Goal: Task Accomplishment & Management: Complete application form

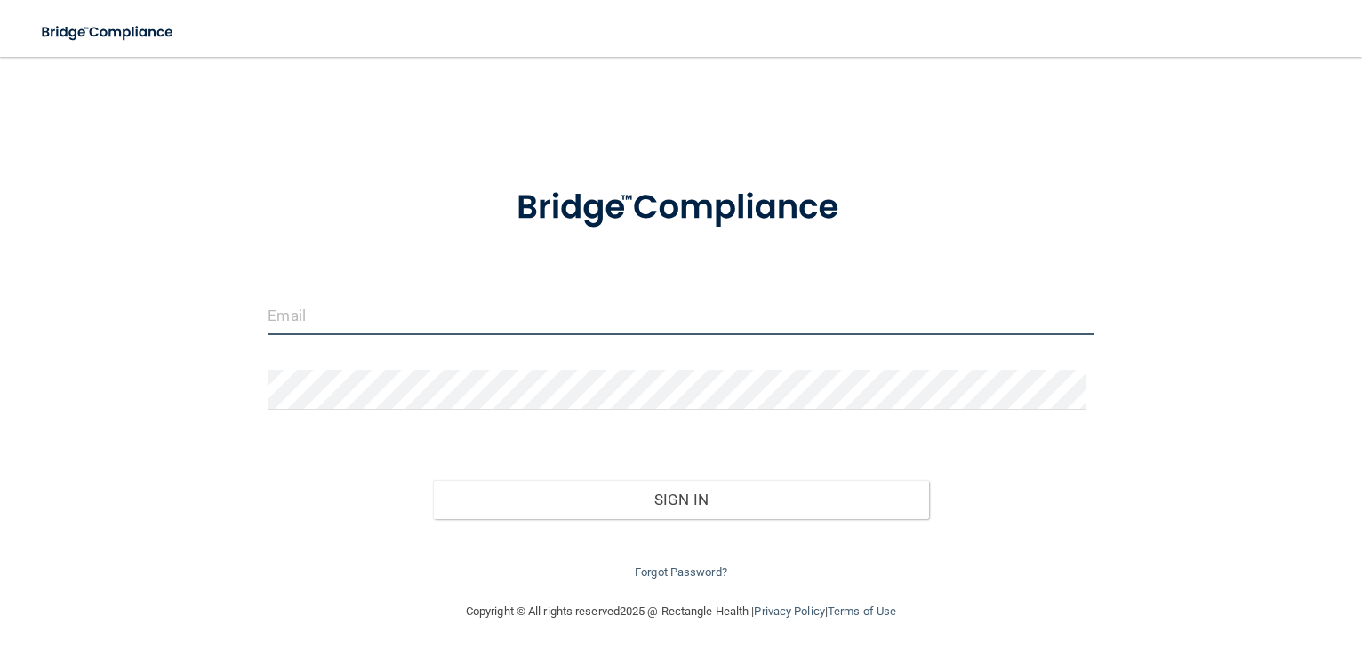
click at [447, 326] on input "email" at bounding box center [681, 315] width 826 height 40
type input "[PERSON_NAME][EMAIL_ADDRESS][DOMAIN_NAME]"
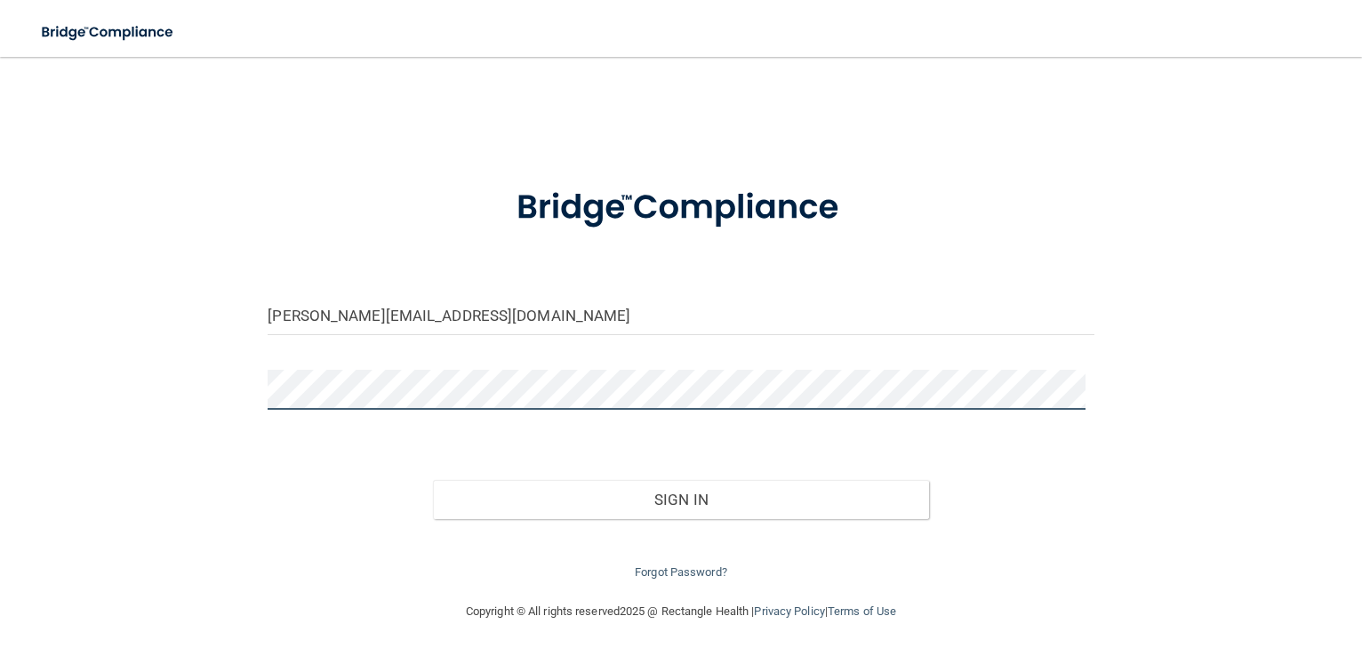
click at [433, 480] on button "Sign In" at bounding box center [681, 499] width 496 height 39
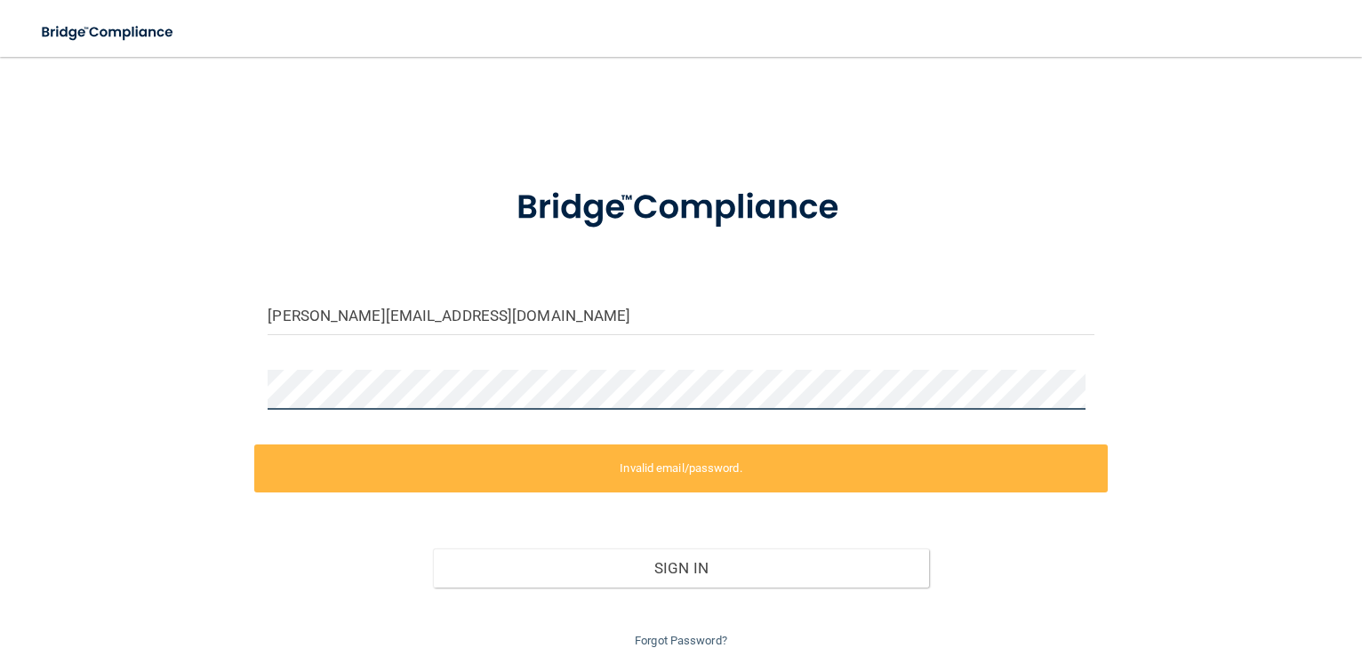
click at [0, 404] on html "Toggle navigation Manage My Enterprise Manage My Location [PERSON_NAME][EMAIL_A…" at bounding box center [681, 324] width 1362 height 648
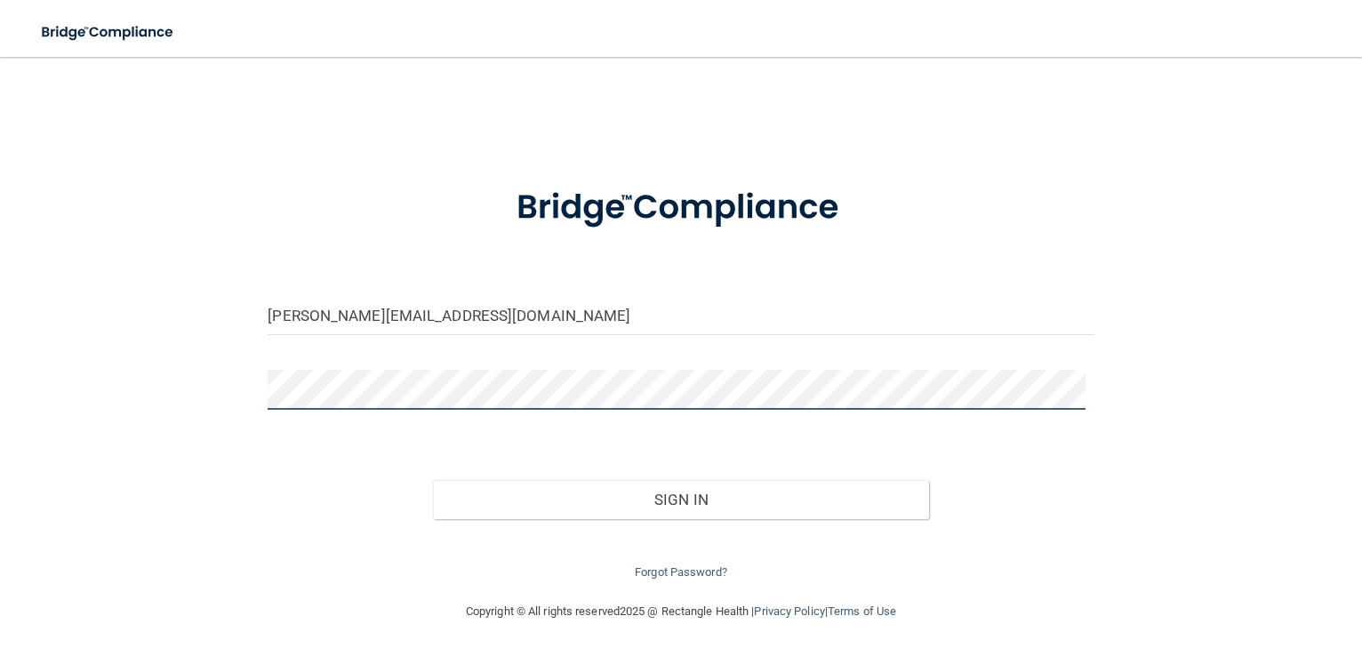
click at [433, 480] on button "Sign In" at bounding box center [681, 499] width 496 height 39
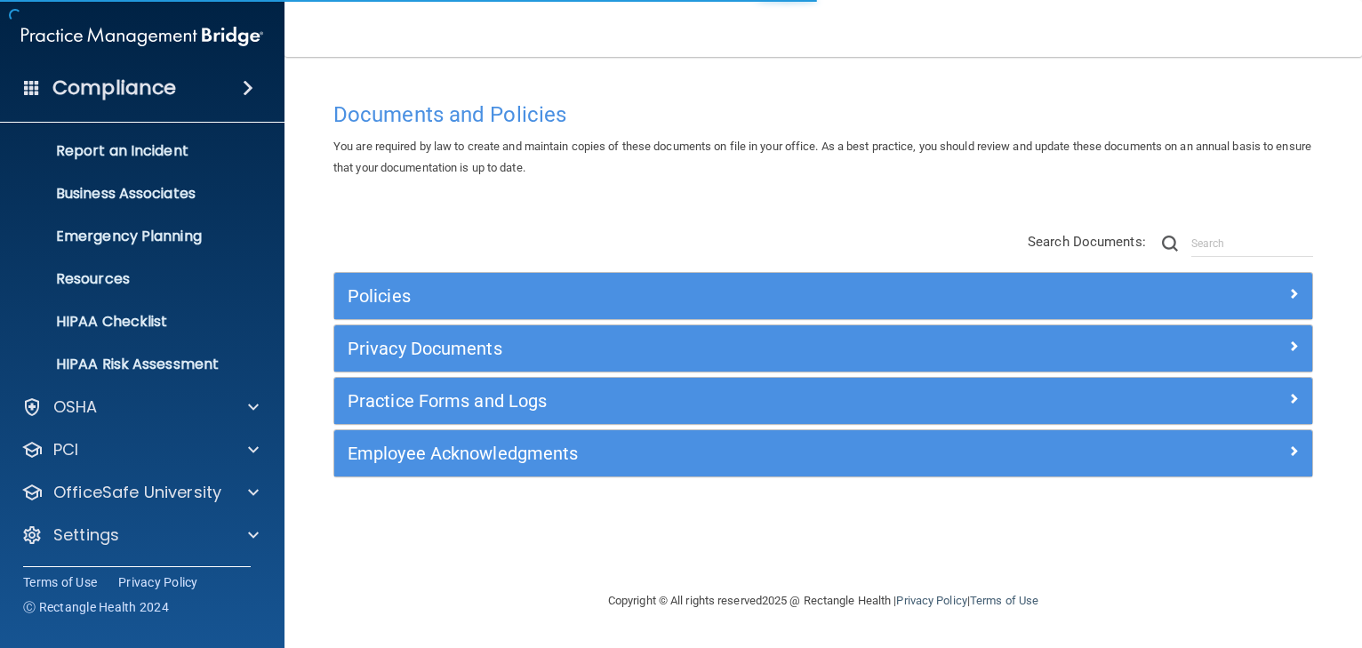
scroll to position [90, 0]
click at [164, 405] on div "OSHA" at bounding box center [118, 406] width 220 height 21
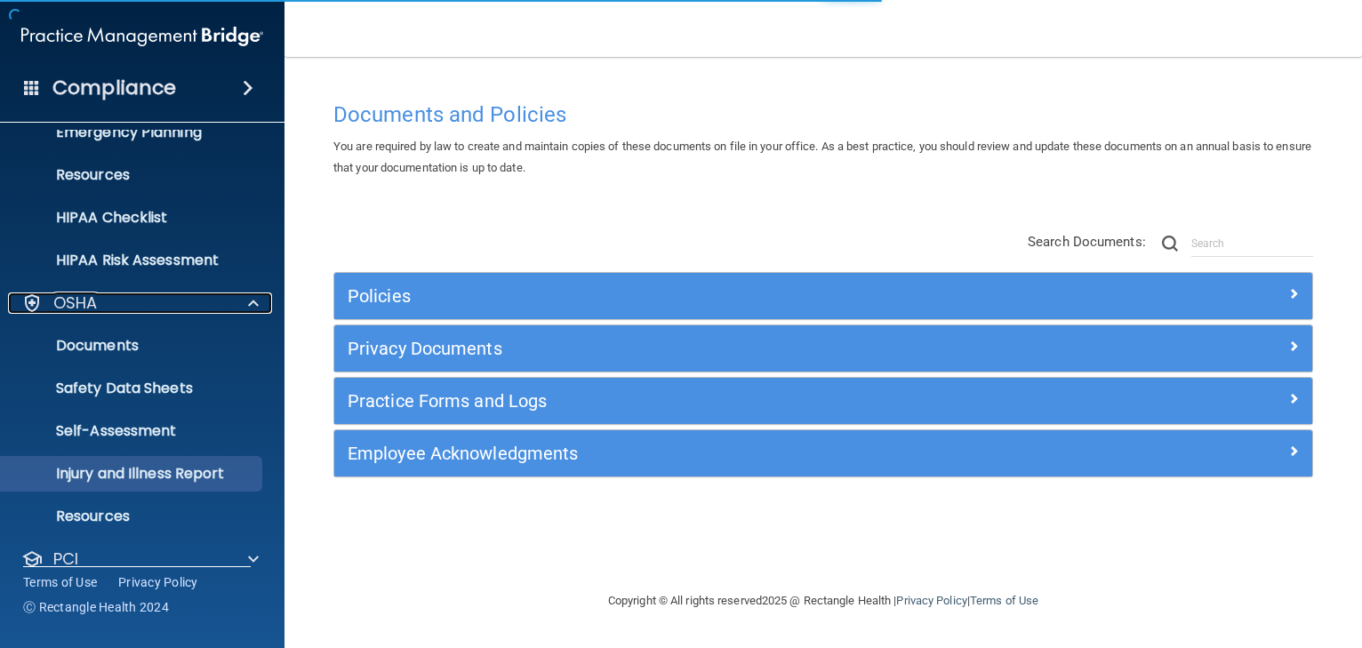
scroll to position [303, 0]
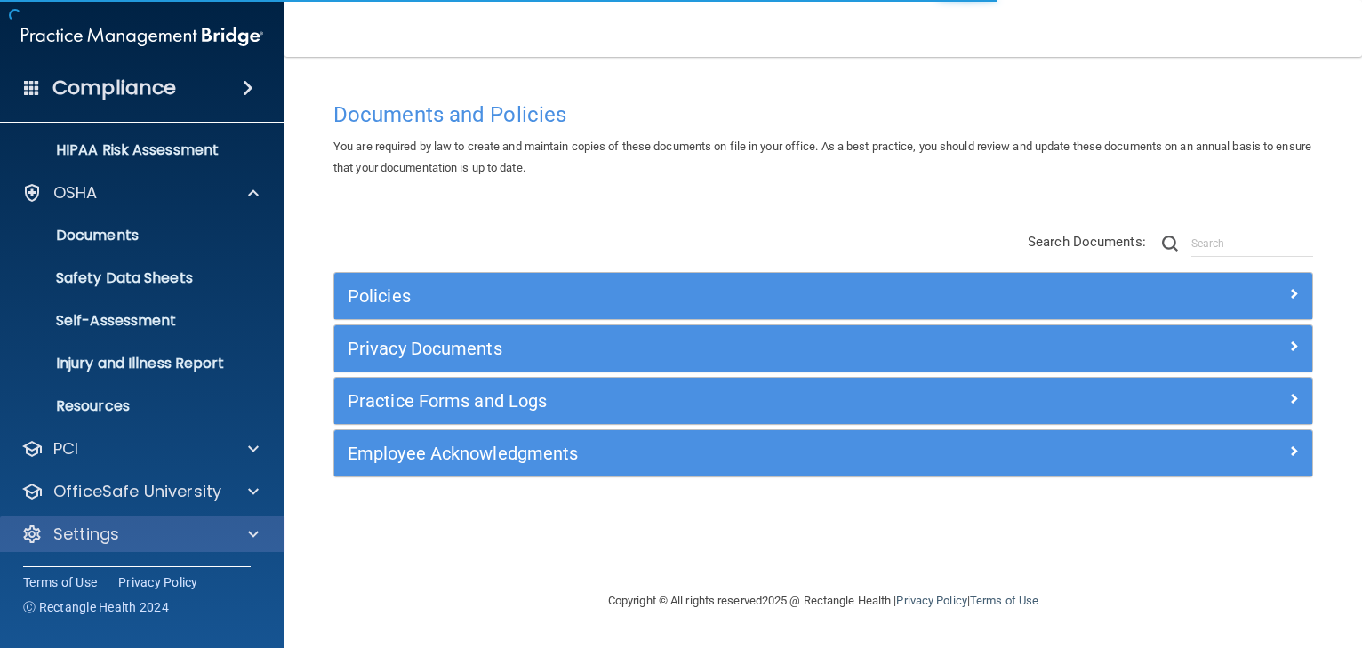
click at [132, 521] on div "Settings" at bounding box center [142, 534] width 285 height 36
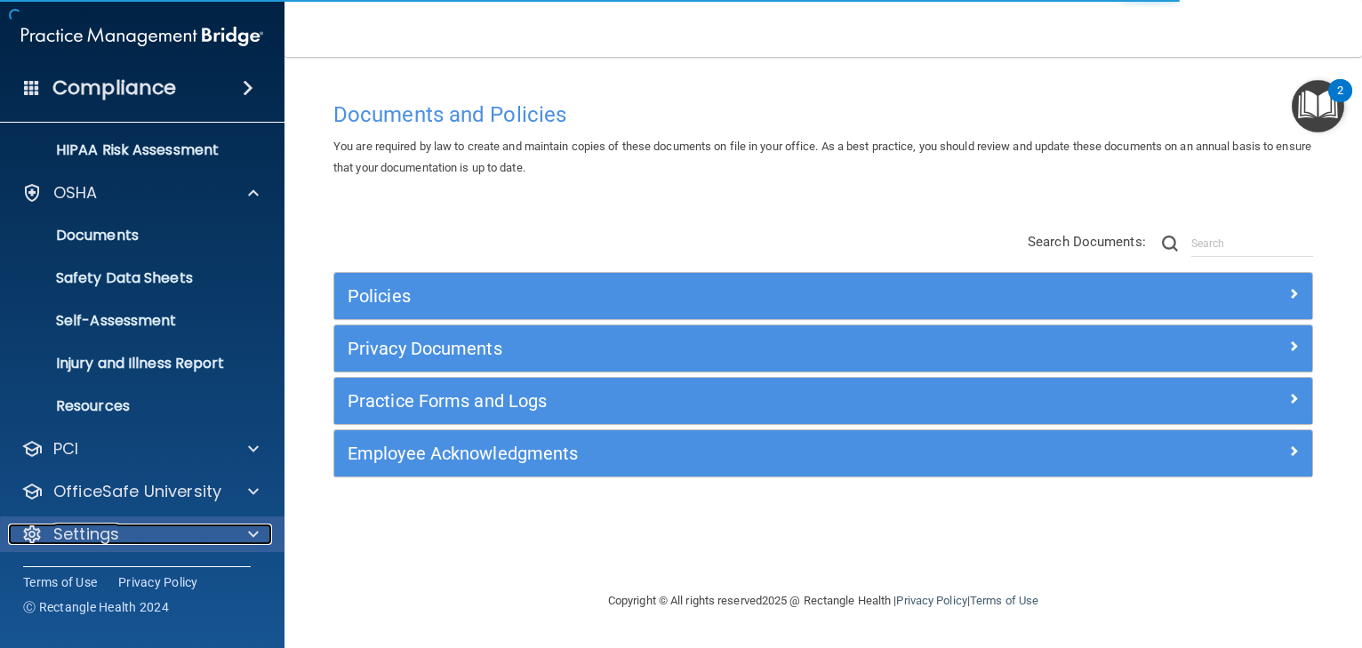
click at [252, 537] on span at bounding box center [253, 534] width 11 height 21
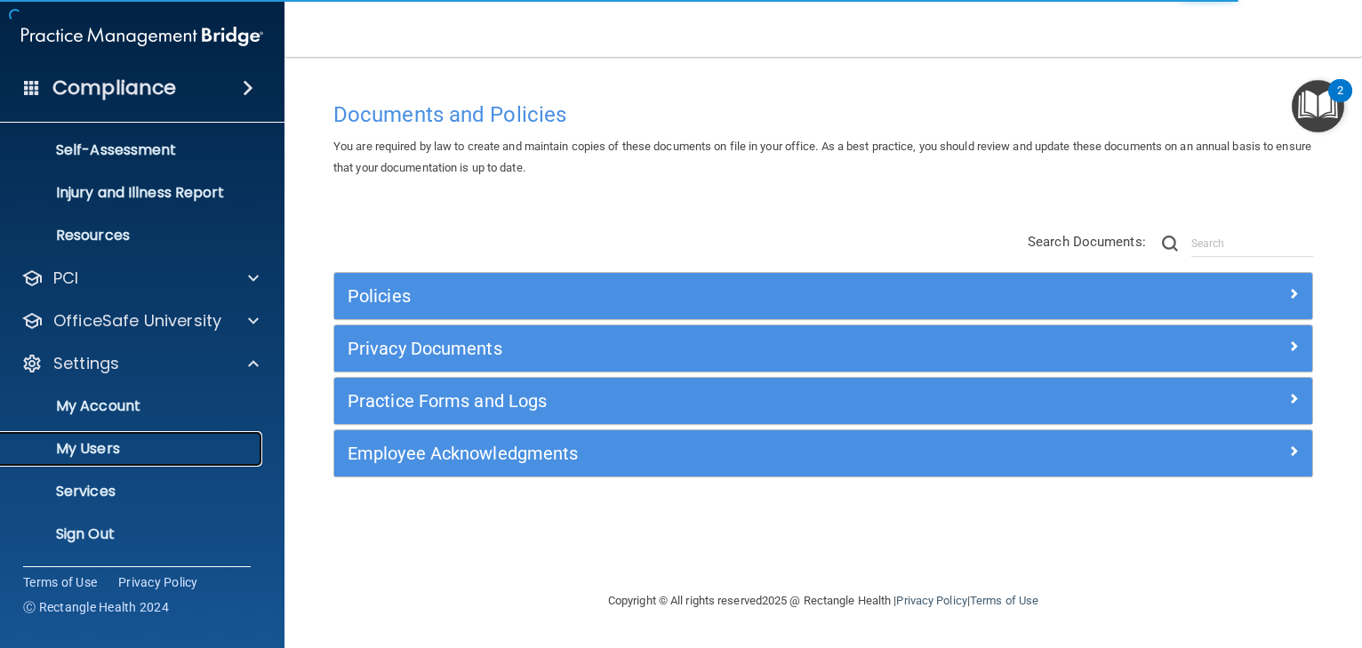
click at [108, 452] on p "My Users" at bounding box center [133, 449] width 243 height 18
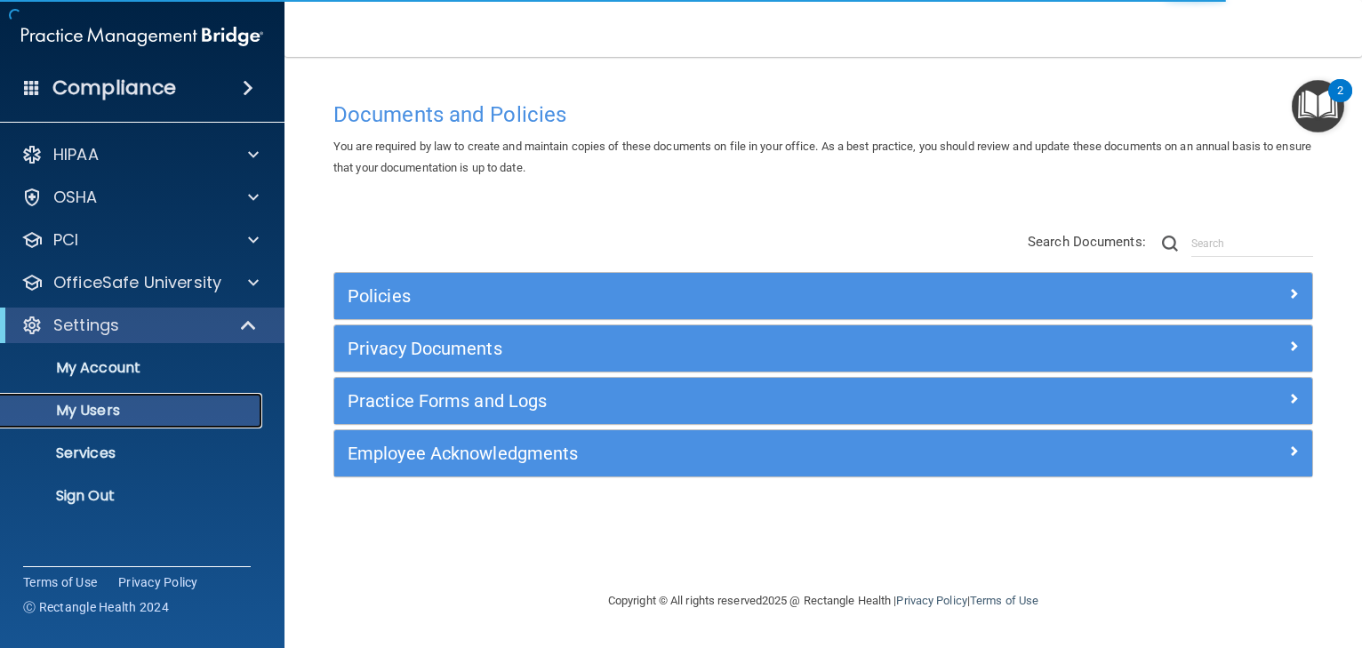
select select "20"
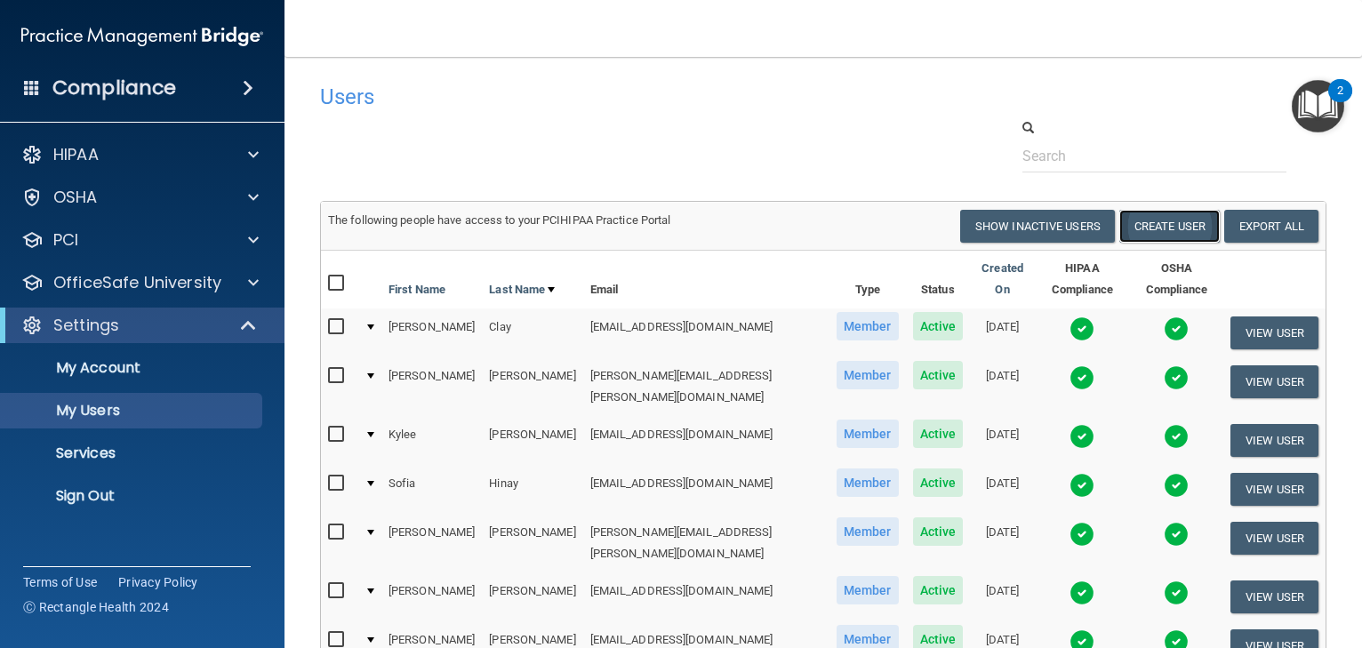
click at [1160, 222] on button "Create User" at bounding box center [1169, 226] width 100 height 33
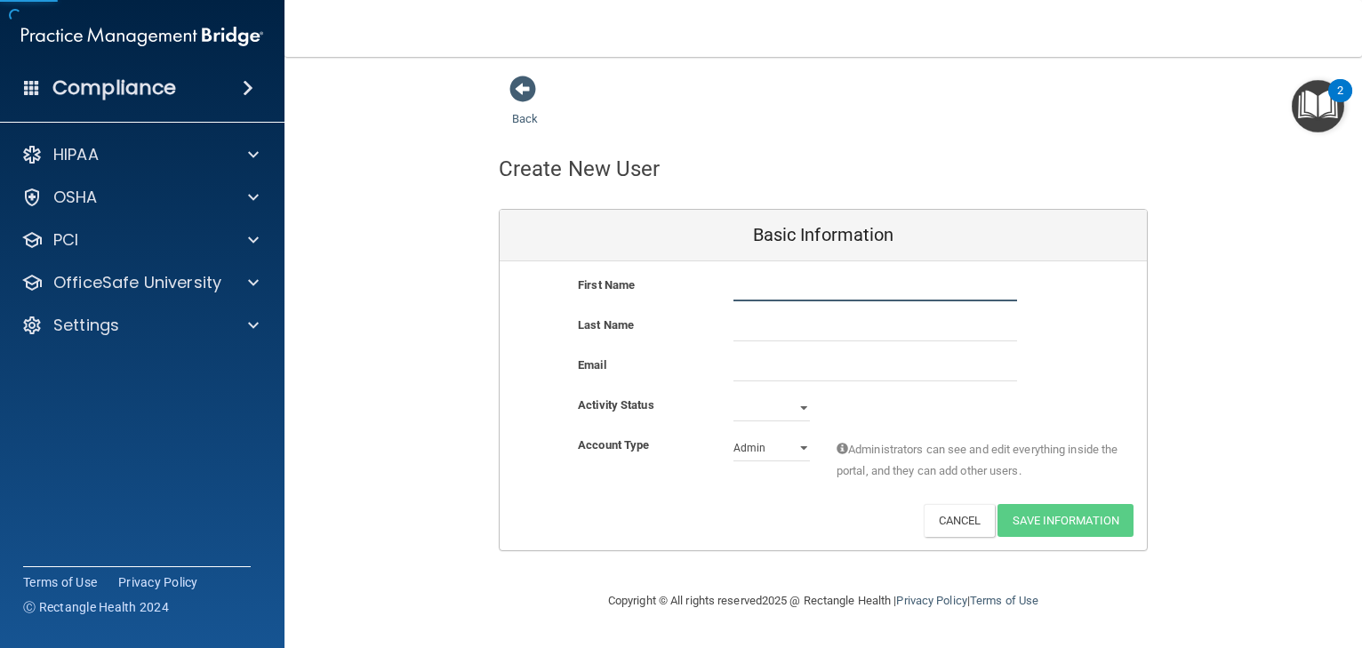
click at [774, 299] on input "text" at bounding box center [875, 288] width 284 height 27
type input "Avree"
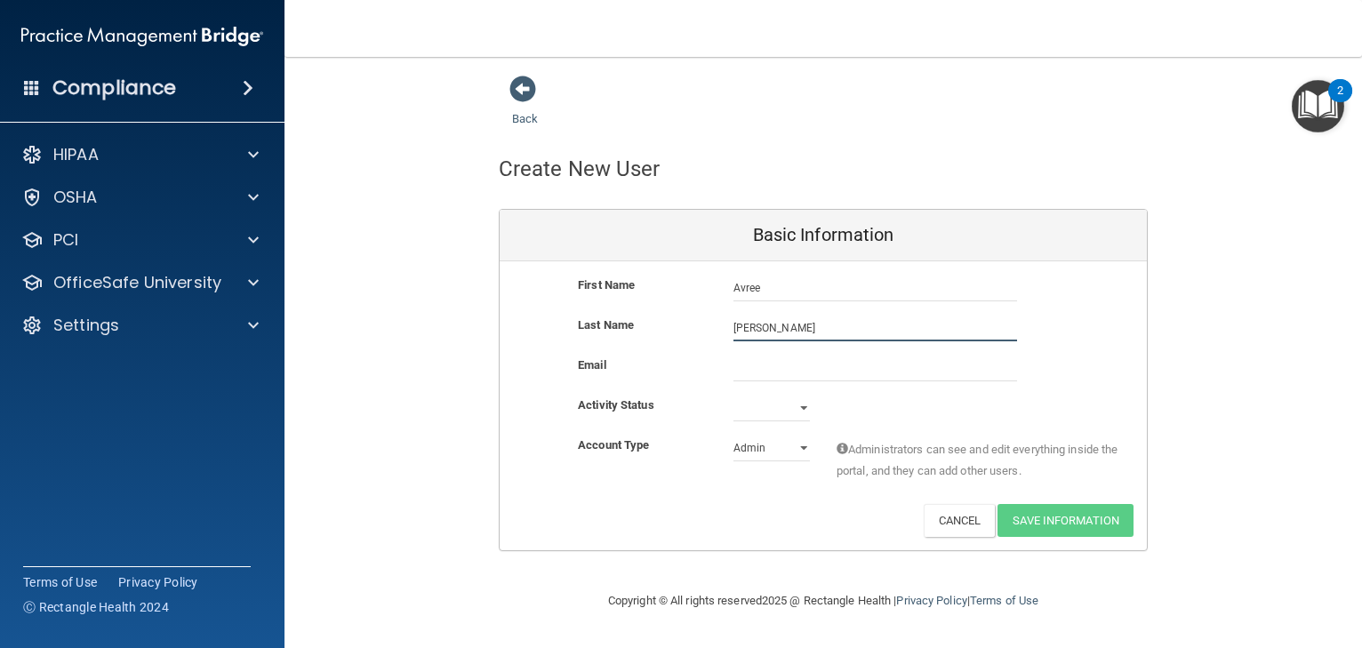
type input "[PERSON_NAME]"
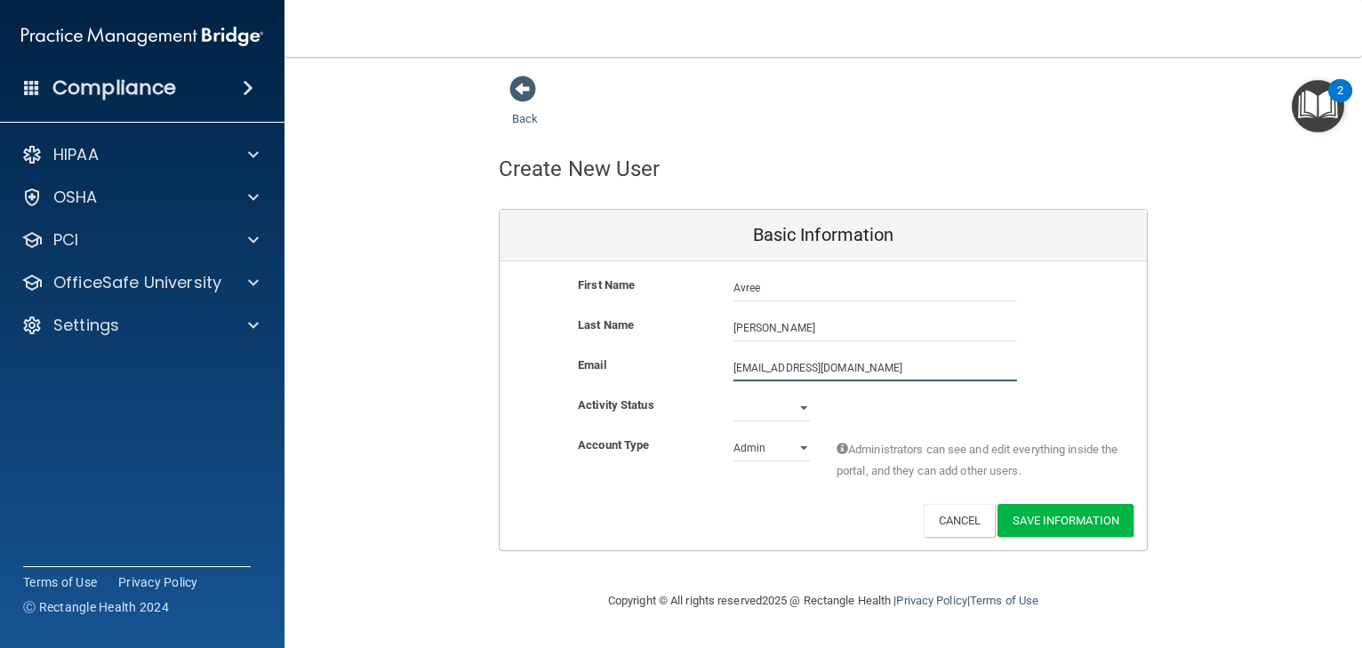
type input "[EMAIL_ADDRESS][DOMAIN_NAME]"
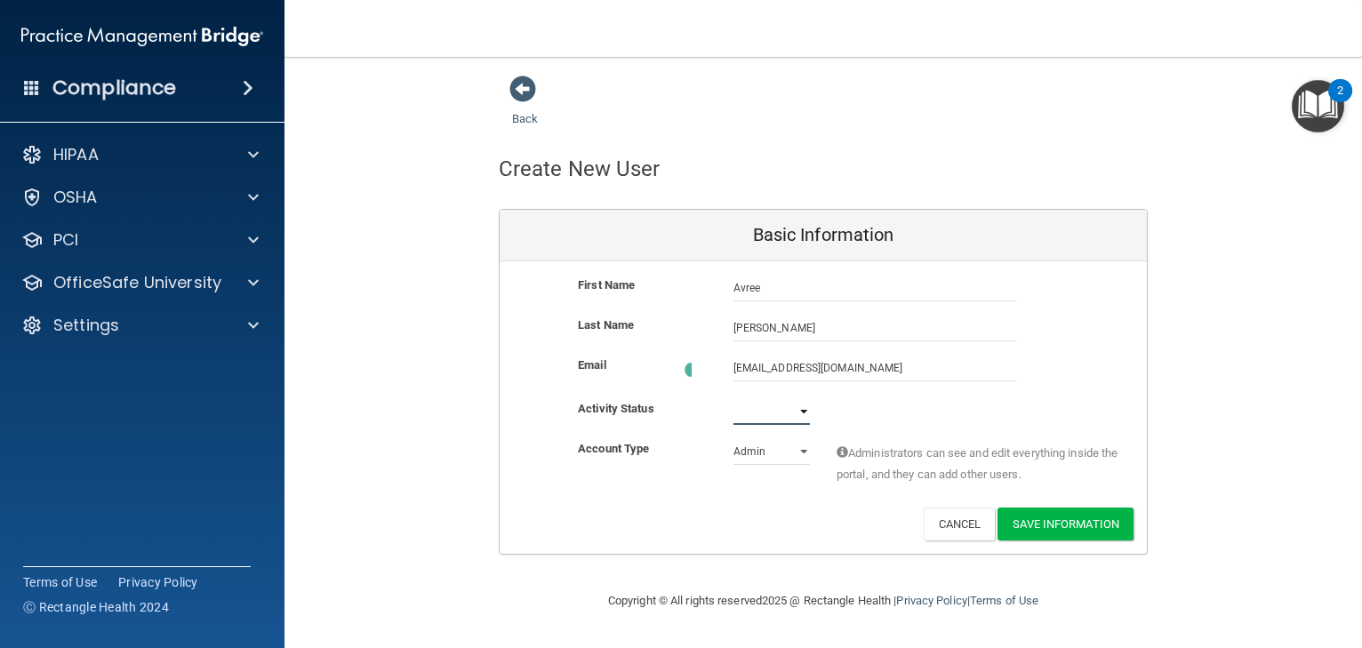
click at [783, 406] on select "Active Inactive" at bounding box center [771, 411] width 76 height 27
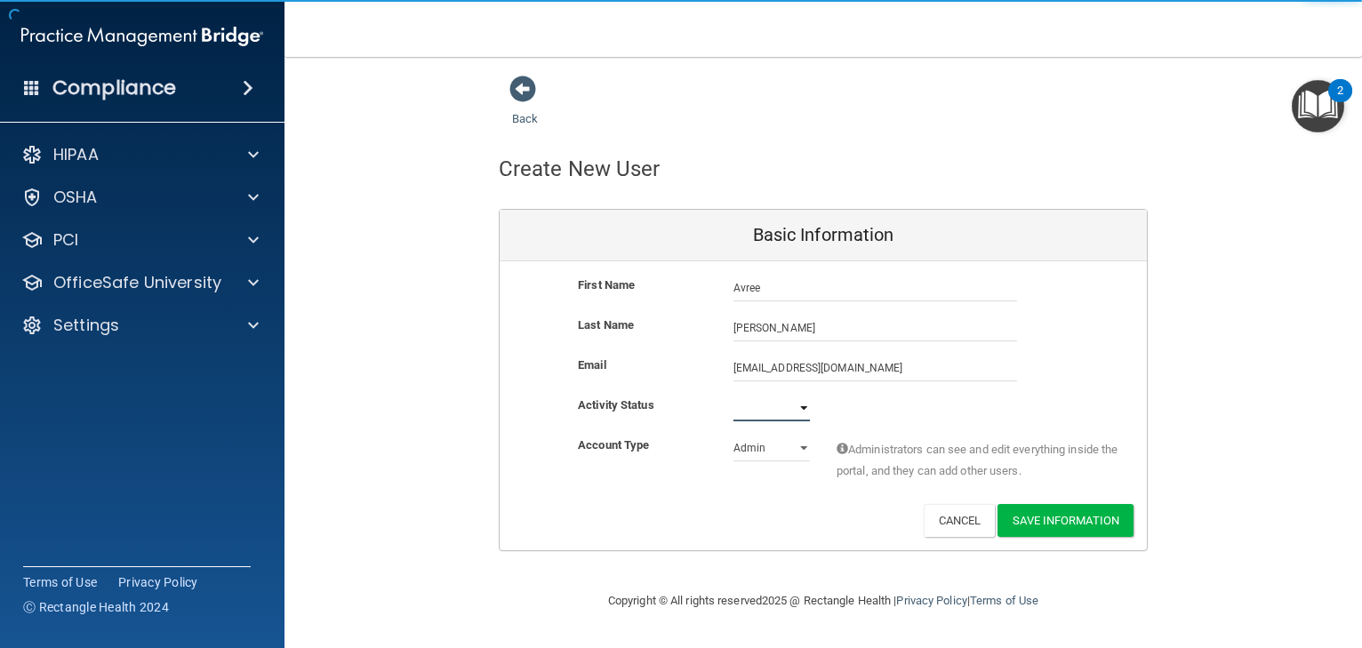
select select "active"
click at [733, 395] on select "Active Inactive" at bounding box center [771, 408] width 76 height 27
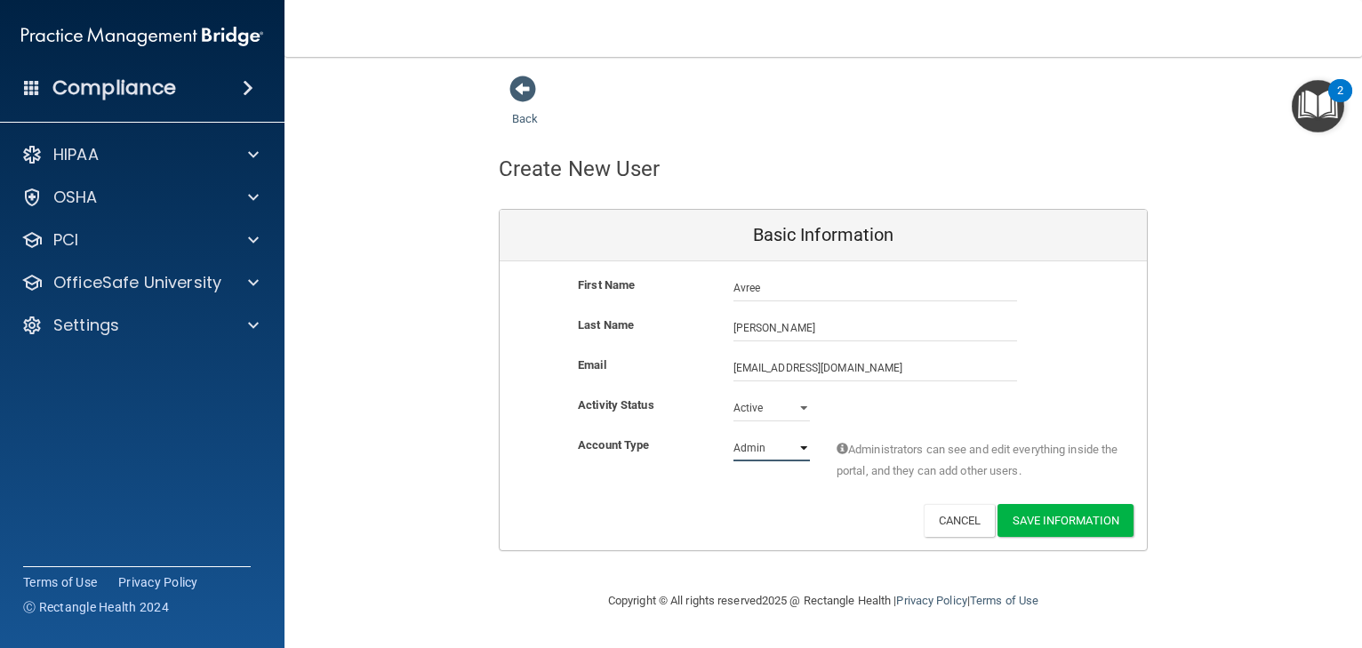
click at [785, 451] on select "Admin Member" at bounding box center [771, 448] width 76 height 27
select select "practice_member"
click at [733, 435] on select "Admin Member" at bounding box center [771, 448] width 76 height 27
click at [1054, 511] on button "Save Information" at bounding box center [1065, 520] width 136 height 33
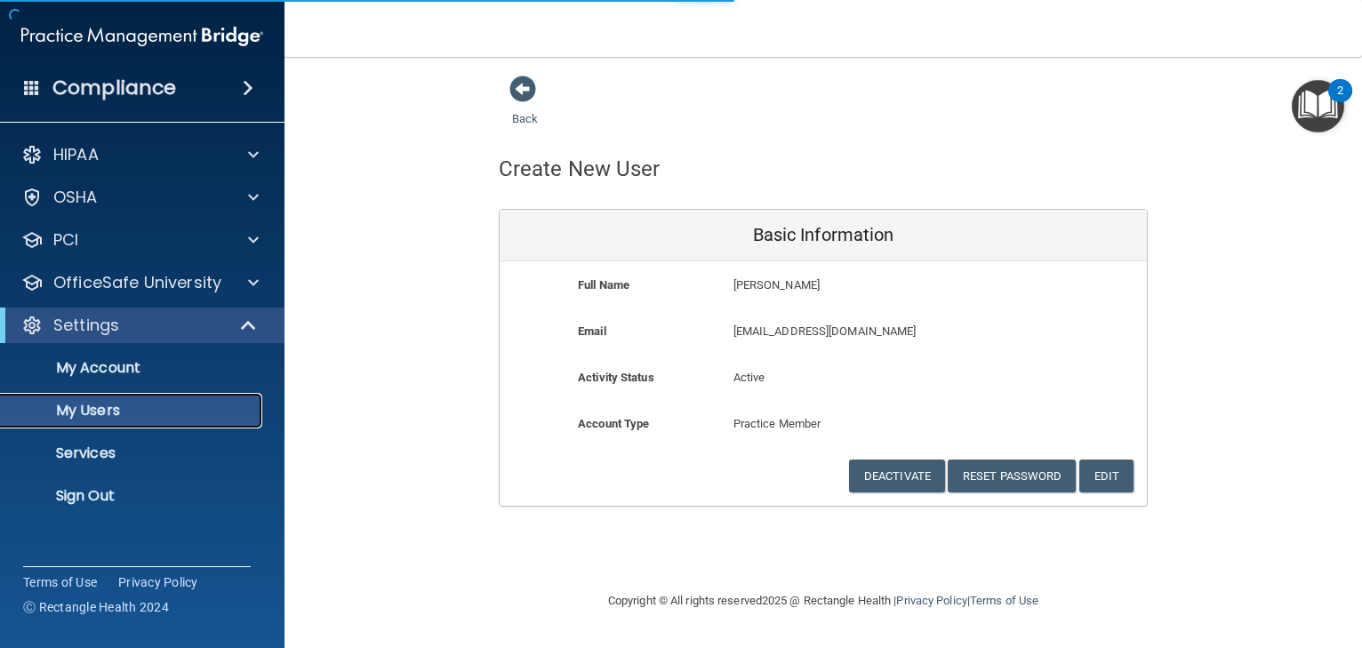
click at [128, 418] on p "My Users" at bounding box center [133, 411] width 243 height 18
select select "20"
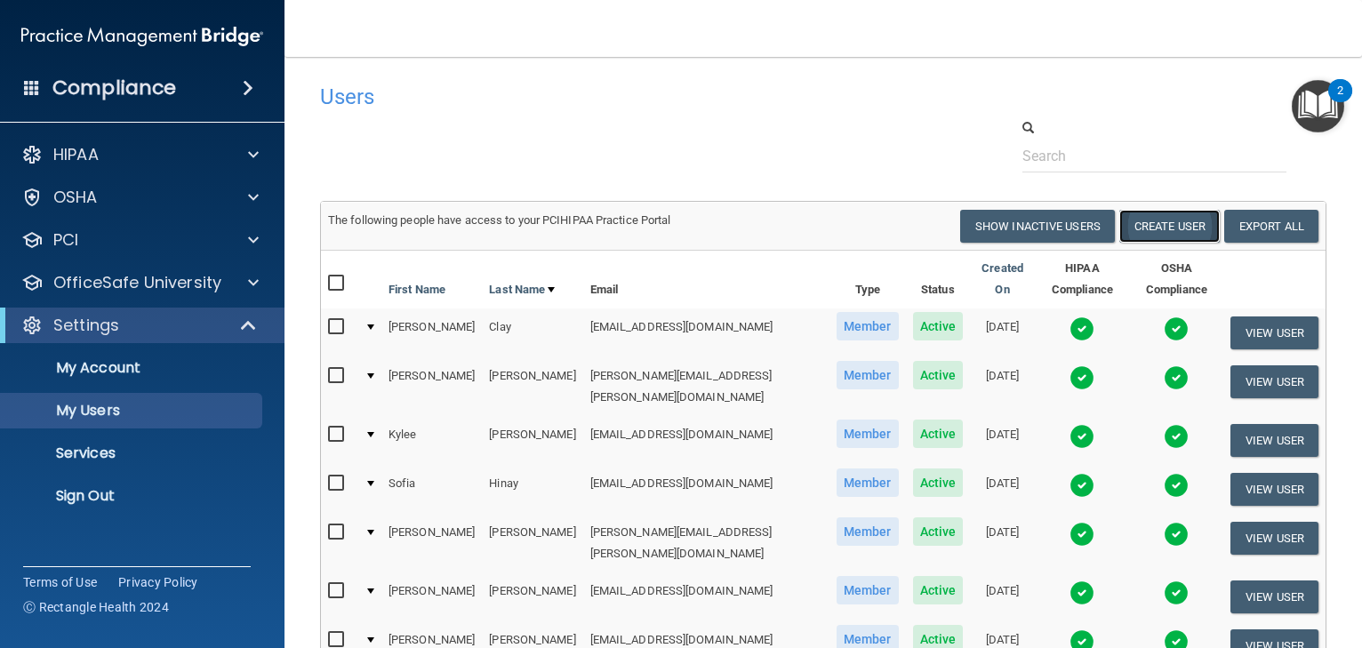
click at [1137, 227] on button "Create User" at bounding box center [1169, 226] width 100 height 33
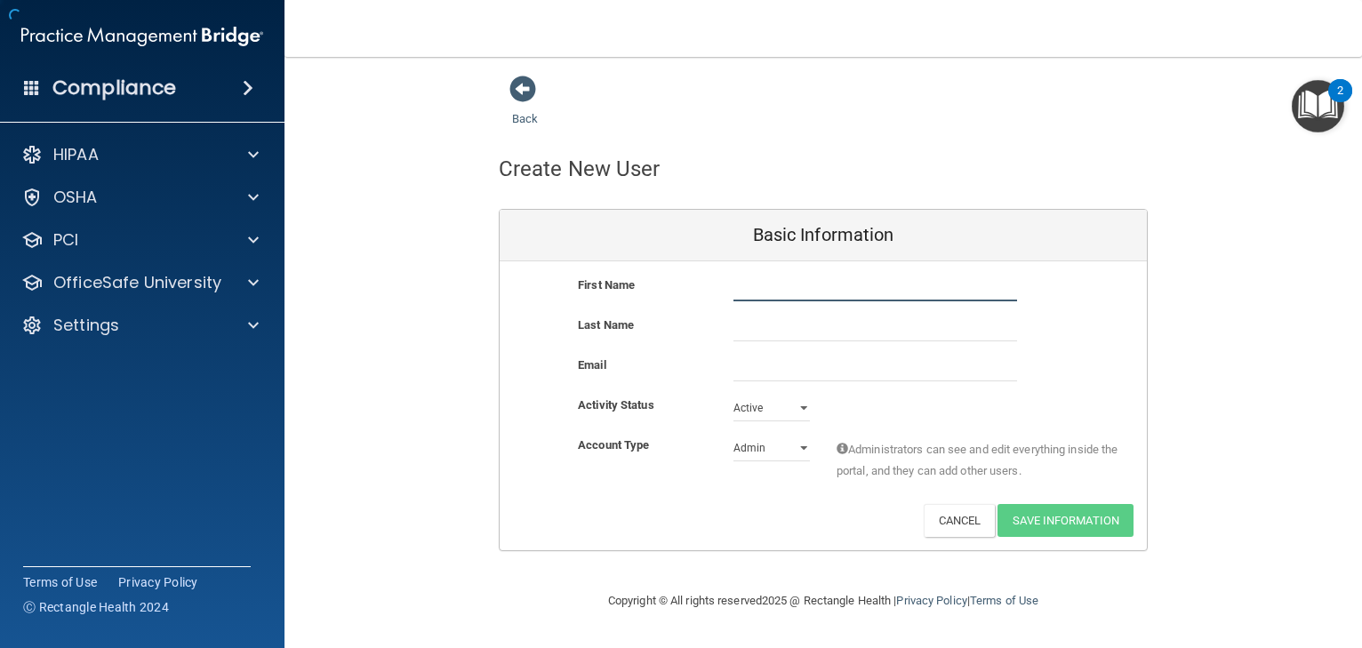
click at [844, 291] on input "text" at bounding box center [875, 288] width 284 height 27
type input "[PERSON_NAME]"
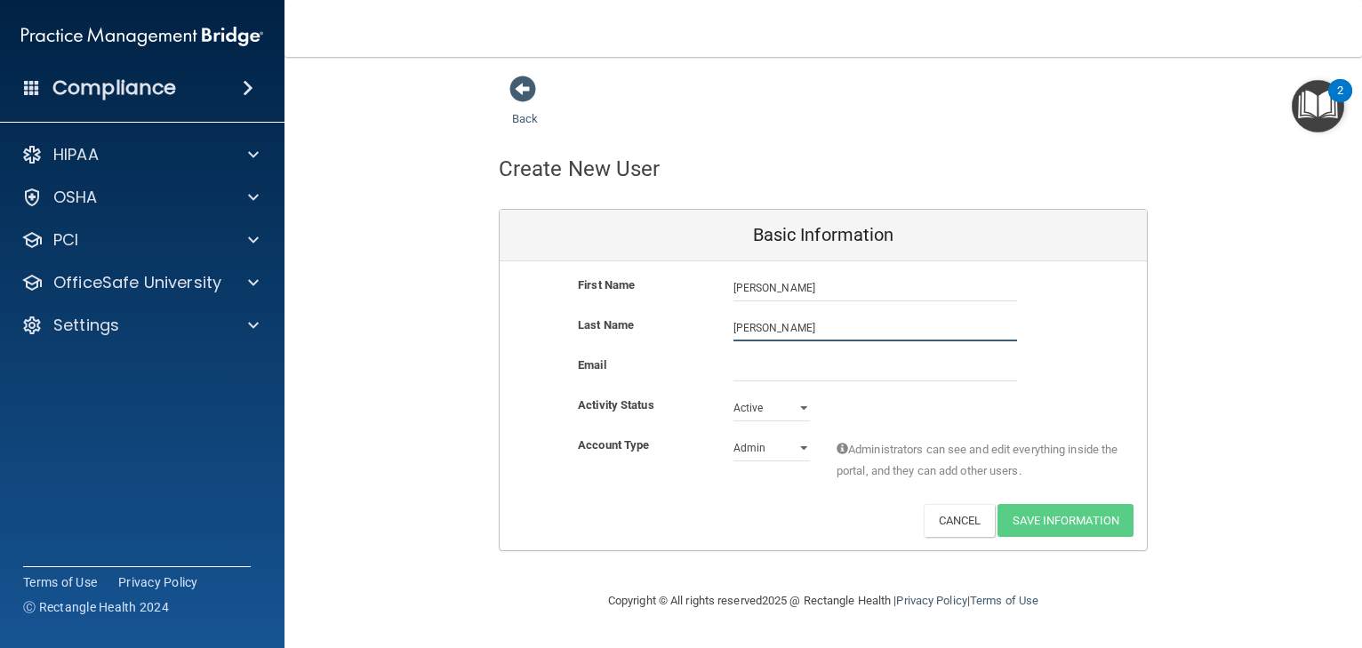
type input "[PERSON_NAME]"
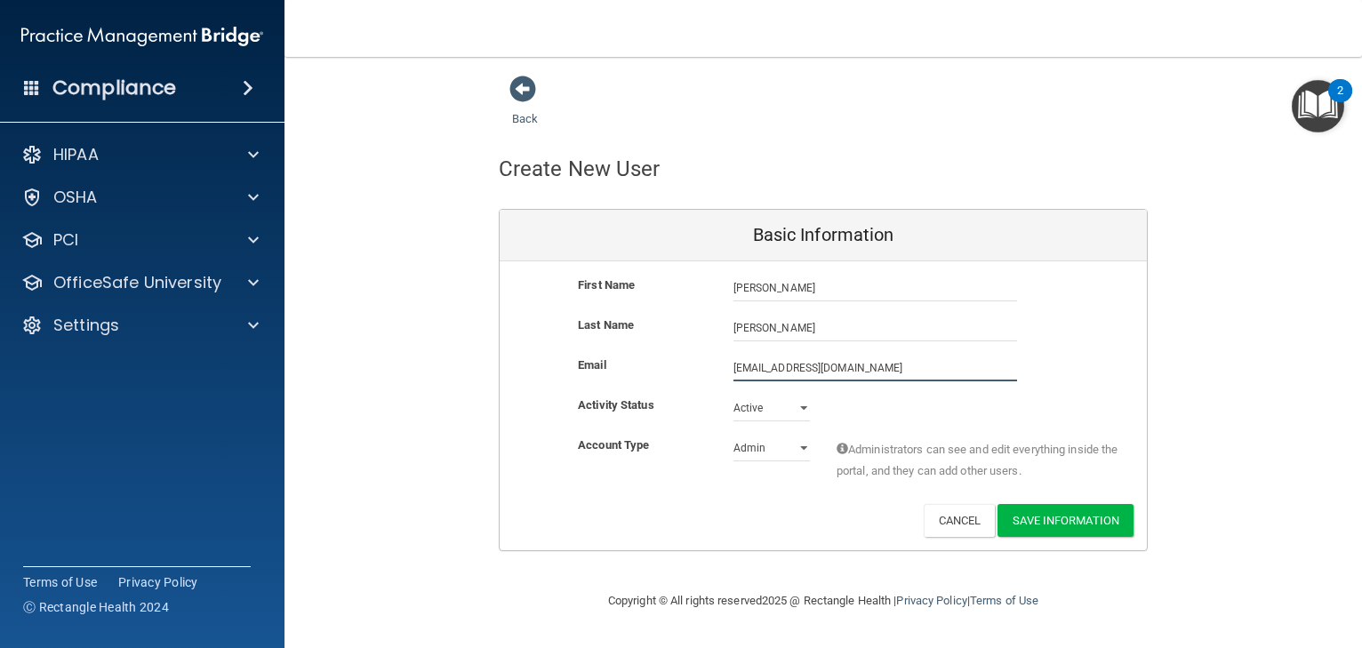
type input "[EMAIL_ADDRESS][DOMAIN_NAME]"
click at [769, 444] on select "Admin Member" at bounding box center [771, 448] width 76 height 27
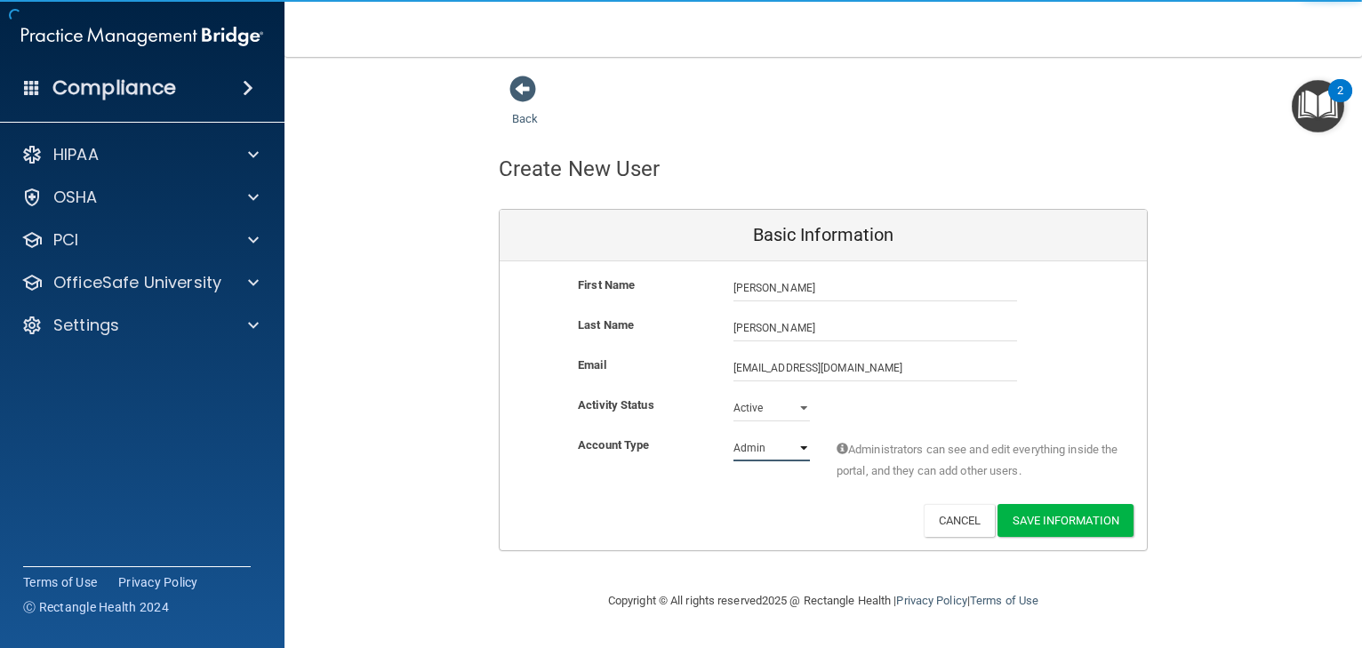
select select "practice_member"
click at [733, 435] on select "Admin Member" at bounding box center [771, 448] width 76 height 27
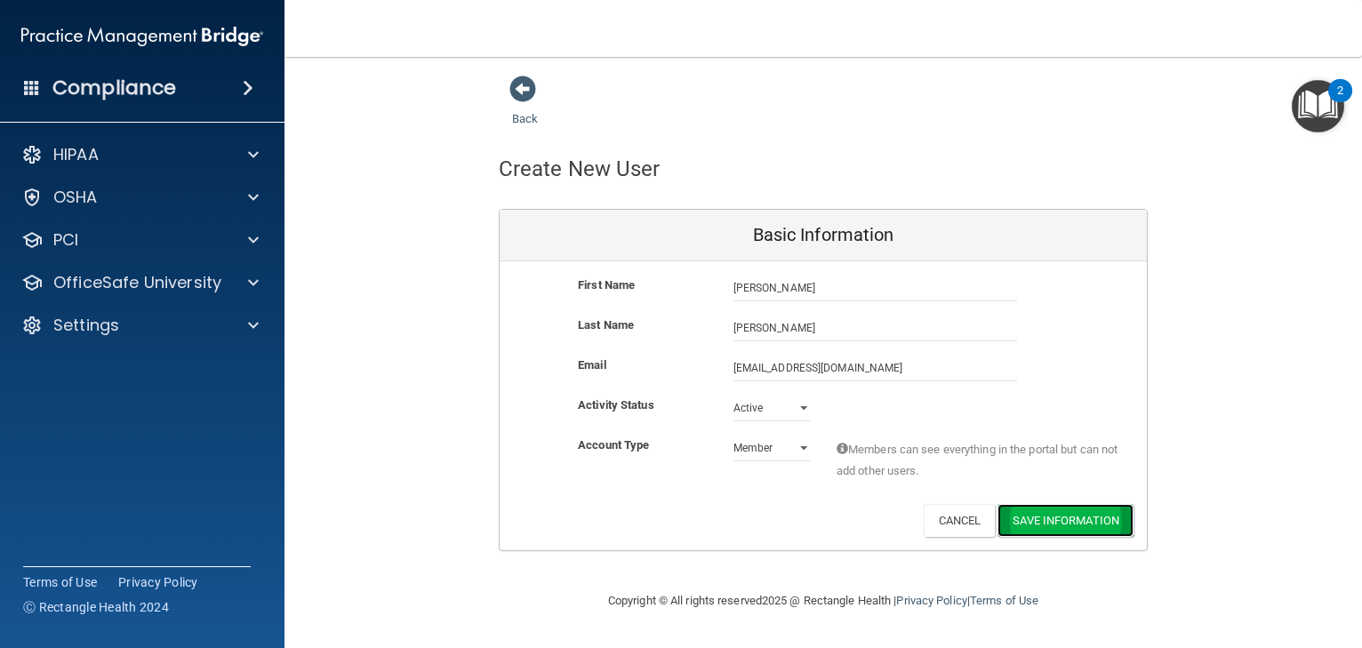
click at [1061, 519] on button "Save Information" at bounding box center [1065, 520] width 136 height 33
